Goal: Find contact information: Find contact information

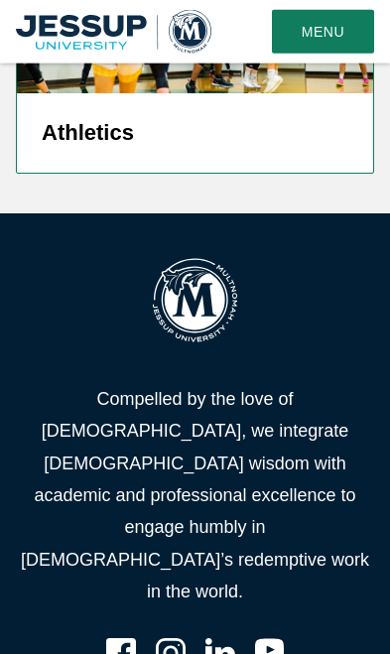
scroll to position [6749, 0]
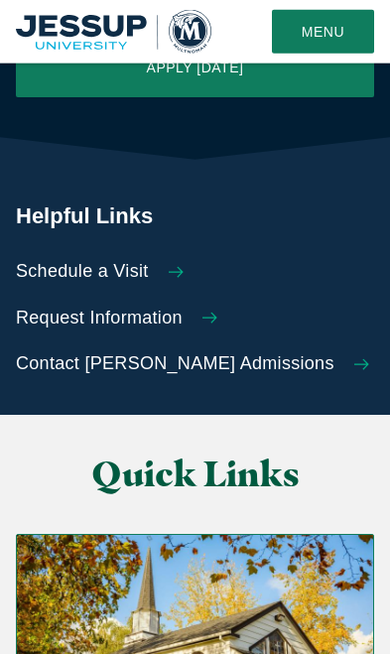
scroll to position [5173, 0]
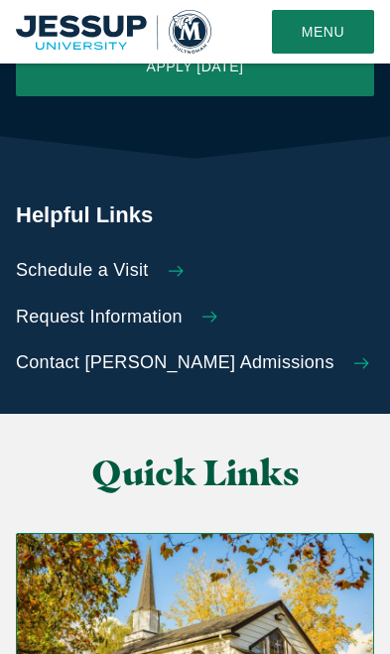
click at [94, 534] on img "Grid" at bounding box center [195, 634] width 356 height 201
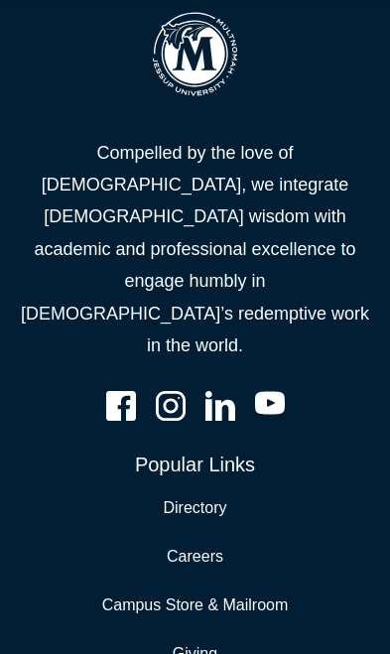
scroll to position [4584, 0]
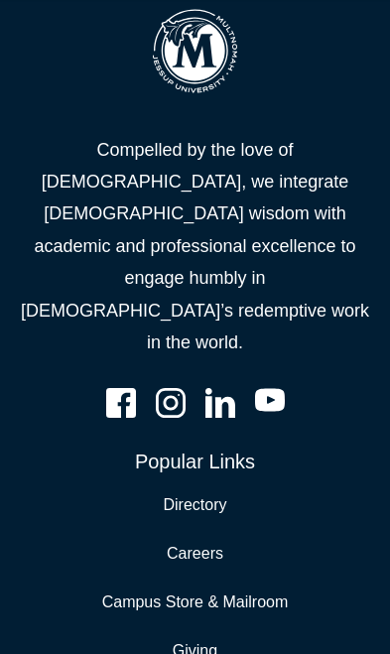
click at [176, 491] on link "Directory" at bounding box center [195, 505] width 64 height 29
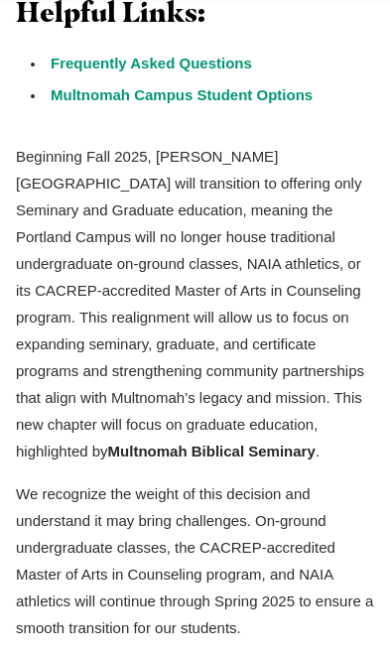
scroll to position [635, 0]
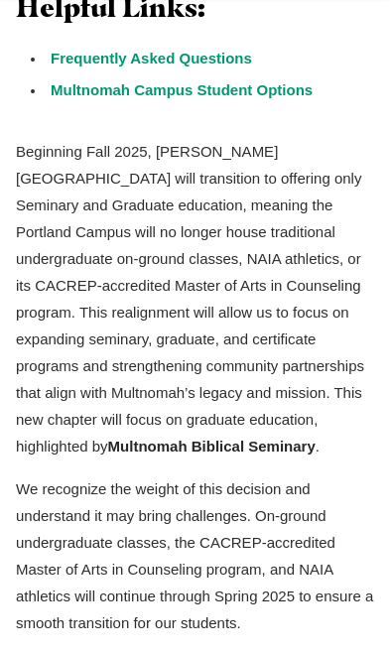
click at [150, 443] on strong "Multnomah Biblical Seminary" at bounding box center [212, 446] width 208 height 17
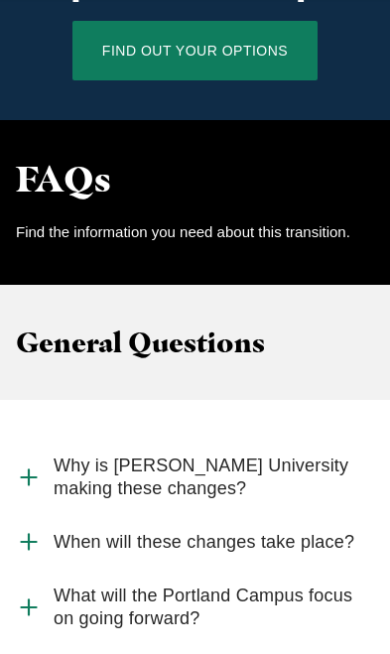
scroll to position [2021, 0]
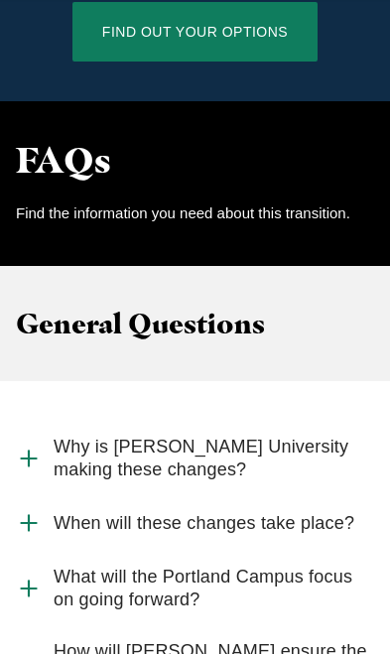
click at [48, 421] on label "Why is Jessup University making these changes?" at bounding box center [195, 458] width 358 height 74
click at [0, 0] on input "Why is Jessup University making these changes?" at bounding box center [0, 0] width 0 height 0
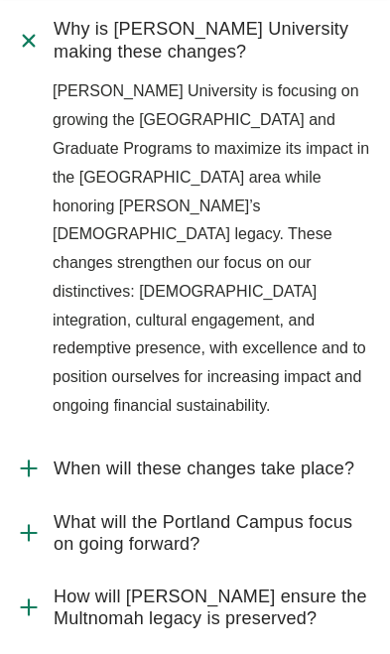
scroll to position [2446, 0]
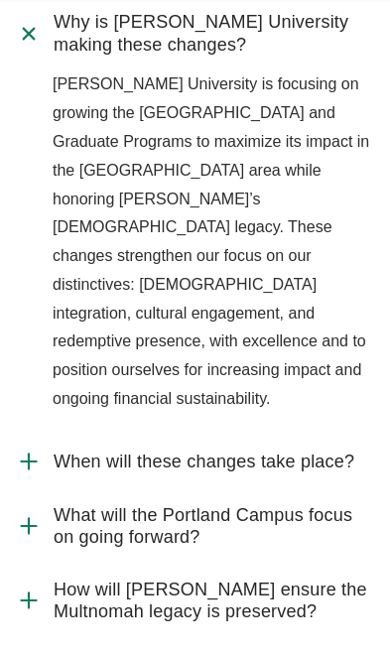
click at [29, 519] on use "Accordion" at bounding box center [28, 526] width 15 height 15
click at [0, 0] on input "What will the Portland Campus focus on going forward?" at bounding box center [0, 0] width 0 height 0
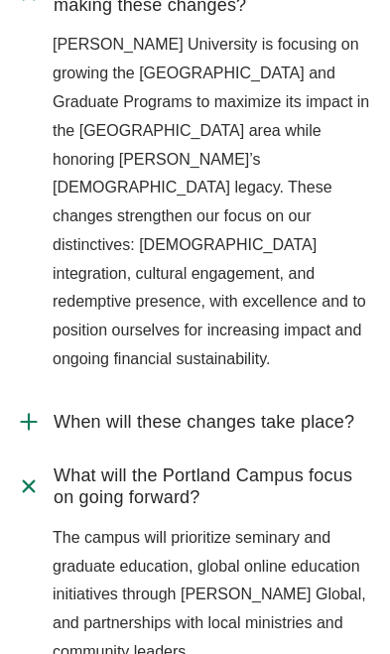
click at [36, 409] on icon "Accordion" at bounding box center [29, 422] width 26 height 26
click at [0, 0] on input "When will these changes take place?" at bounding box center [0, 0] width 0 height 0
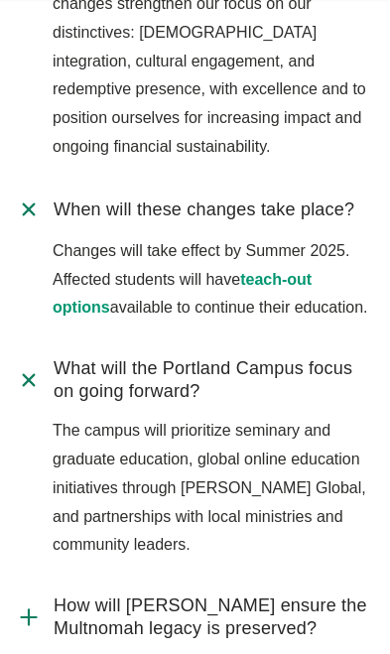
scroll to position [2869, 0]
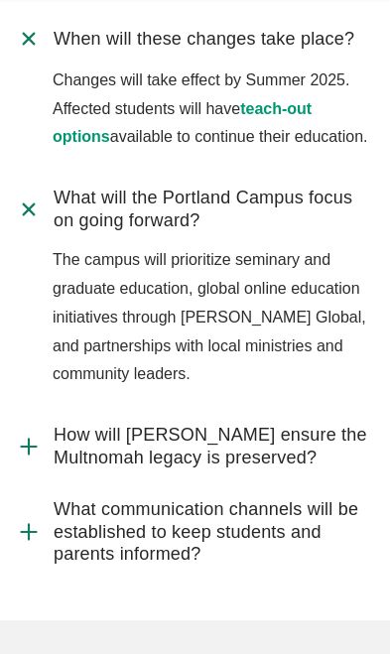
click at [37, 434] on icon "Accordion" at bounding box center [29, 447] width 26 height 26
click at [0, 0] on input "How will Jessup ensure the Multnomah legacy is preserved?" at bounding box center [0, 0] width 0 height 0
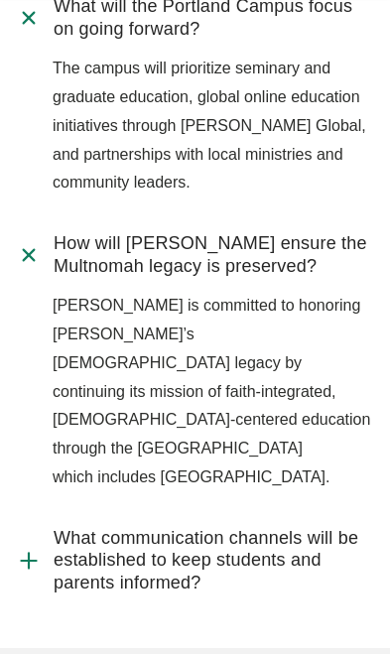
click at [35, 553] on use "Accordion" at bounding box center [28, 560] width 15 height 15
click at [0, 0] on input "What communication channels will be established to keep students and parents in…" at bounding box center [0, 0] width 0 height 0
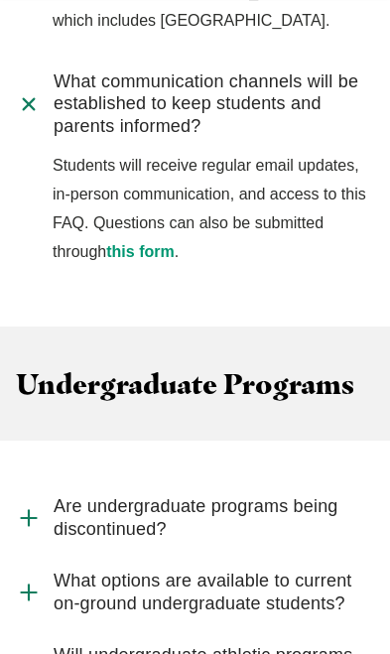
scroll to position [3521, 0]
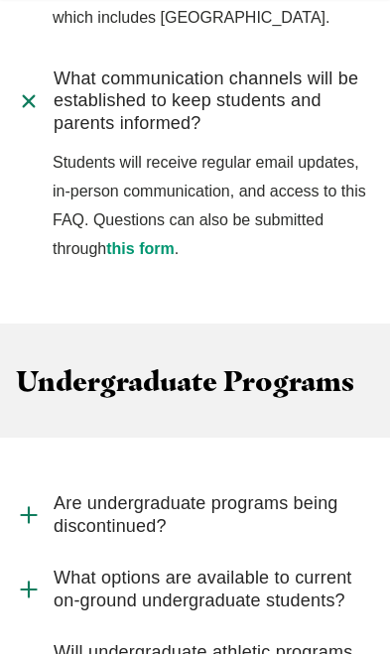
click at [38, 502] on icon "Accordion" at bounding box center [29, 515] width 26 height 26
click at [0, 0] on input "Are undergraduate programs being discontinued?" at bounding box center [0, 0] width 0 height 0
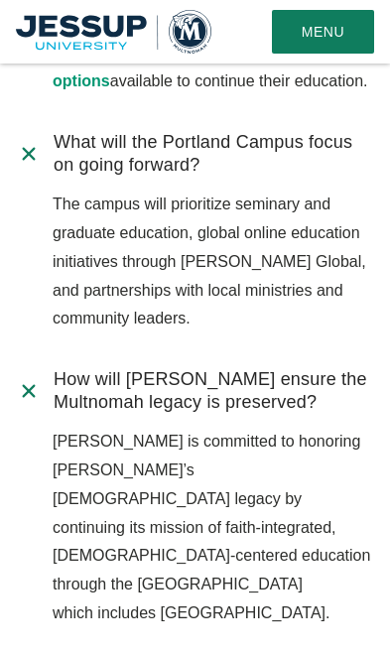
scroll to position [2922, 0]
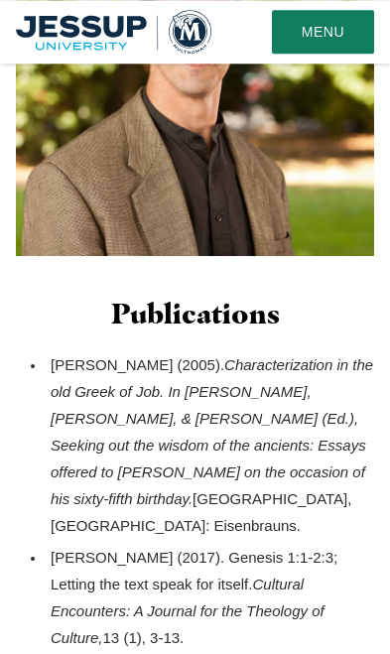
scroll to position [1618, 0]
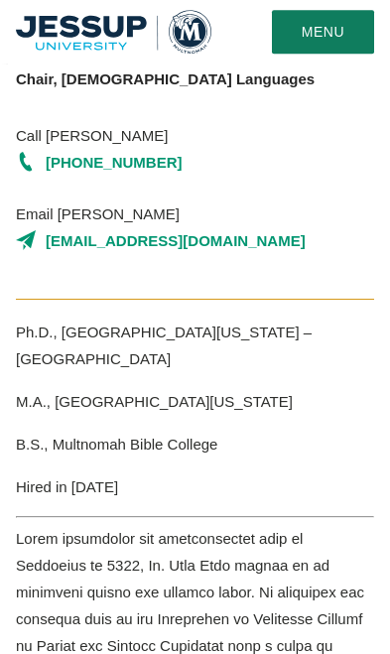
scroll to position [0, 0]
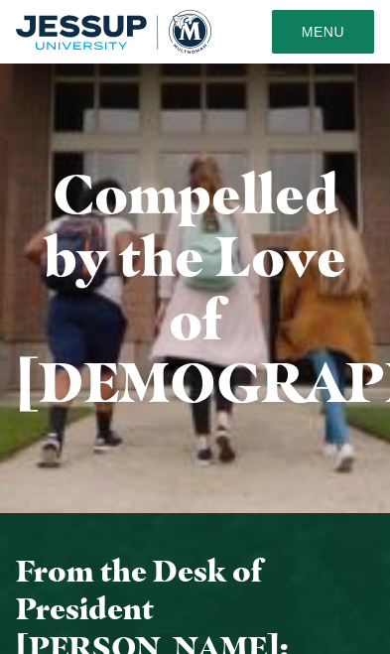
click at [312, 44] on button "Menu" at bounding box center [323, 32] width 102 height 44
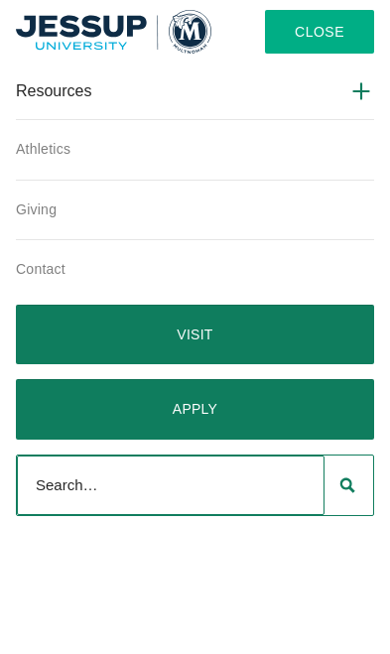
click at [163, 489] on input "Search" at bounding box center [171, 486] width 308 height 60
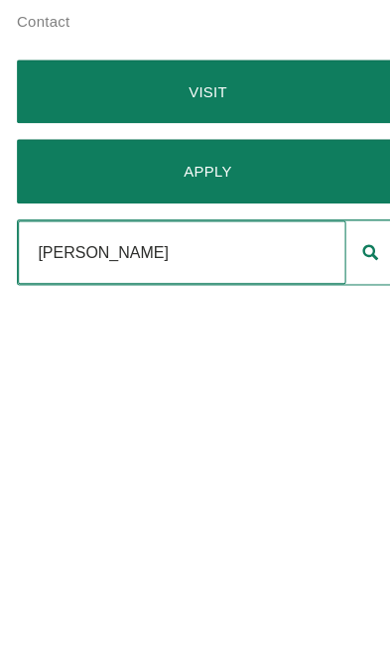
type input "[PERSON_NAME]"
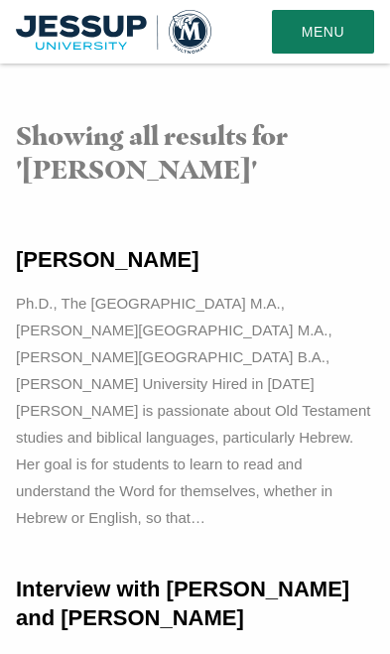
scroll to position [190, 0]
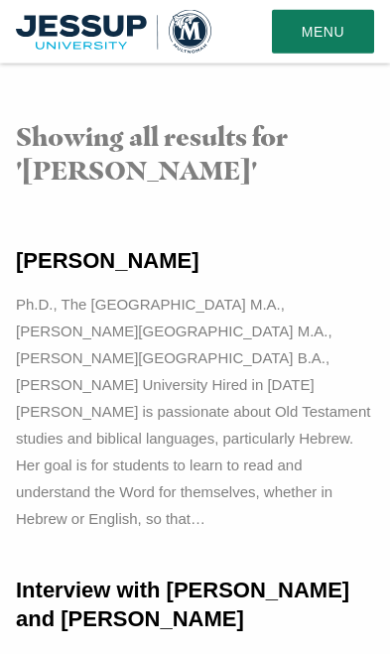
click at [47, 253] on h4 "[PERSON_NAME]" at bounding box center [195, 261] width 358 height 29
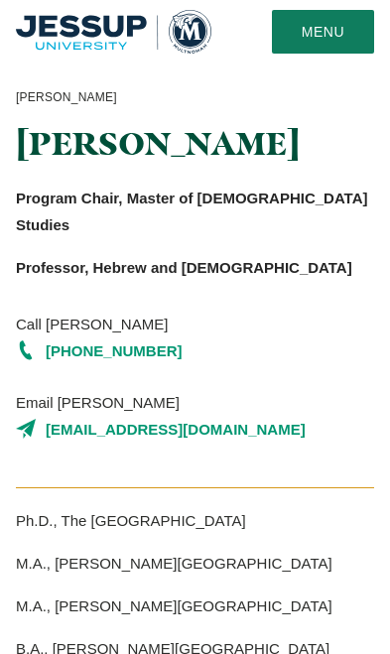
scroll to position [5, 0]
